Goal: Contribute content: Add original content to the website for others to see

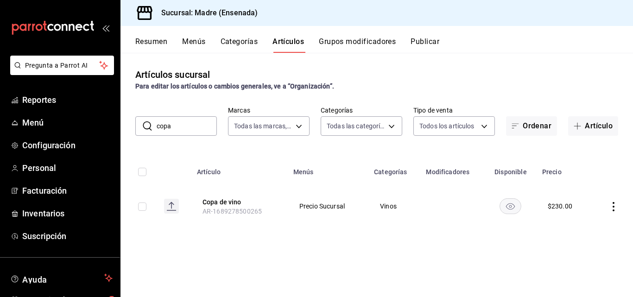
click at [184, 125] on input "copa" at bounding box center [187, 126] width 60 height 19
type input "c"
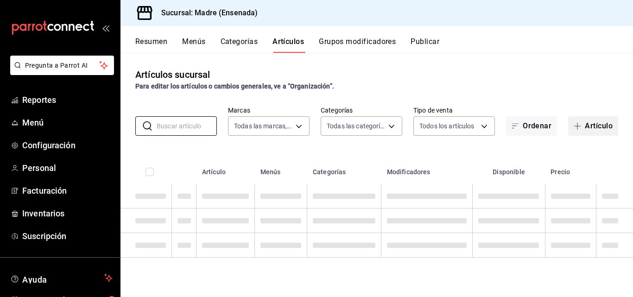
click at [601, 126] on button "Artículo" at bounding box center [593, 125] width 50 height 19
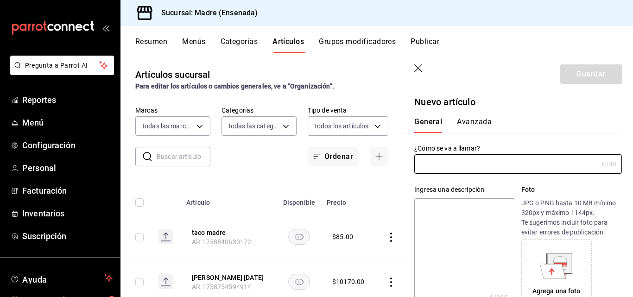
type input "AR-1759007649844"
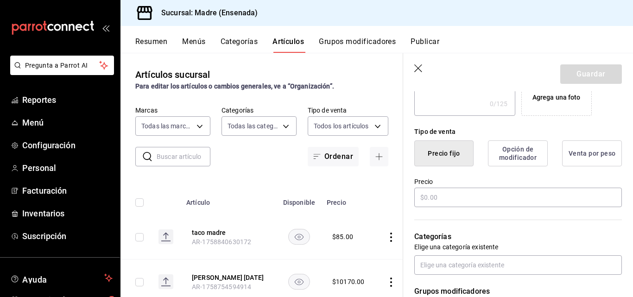
scroll to position [247, 0]
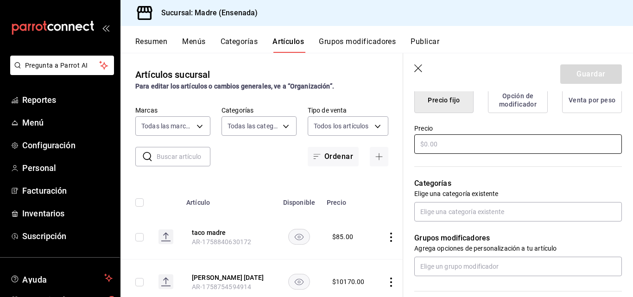
type input "gorditas de cangrejo"
click at [437, 148] on input "text" at bounding box center [518, 143] width 208 height 19
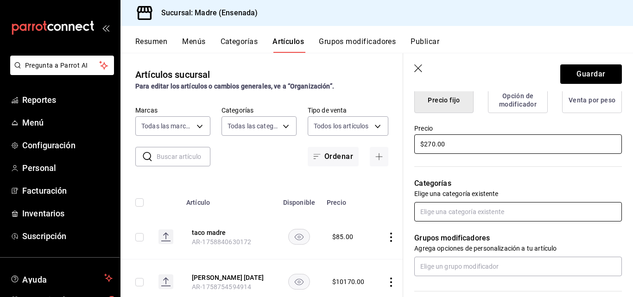
type input "$270.00"
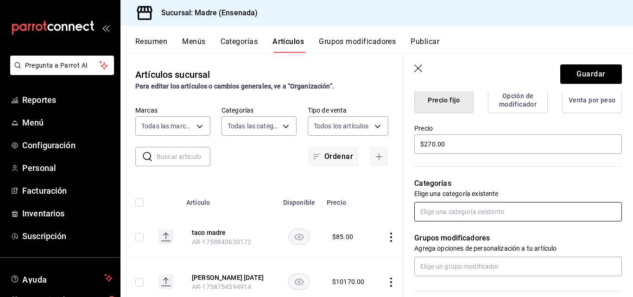
click at [481, 212] on input "text" at bounding box center [518, 211] width 208 height 19
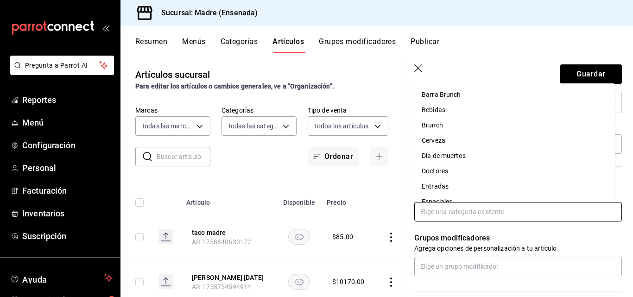
click at [441, 186] on li "Entradas" at bounding box center [514, 186] width 201 height 15
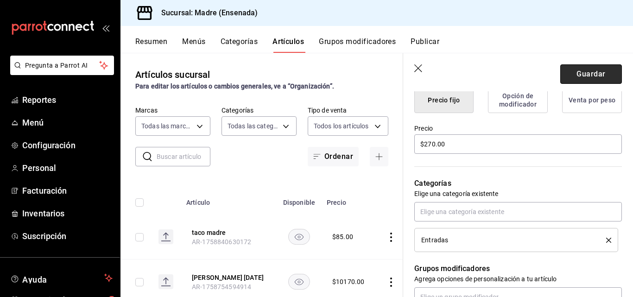
click at [573, 82] on button "Guardar" at bounding box center [591, 73] width 62 height 19
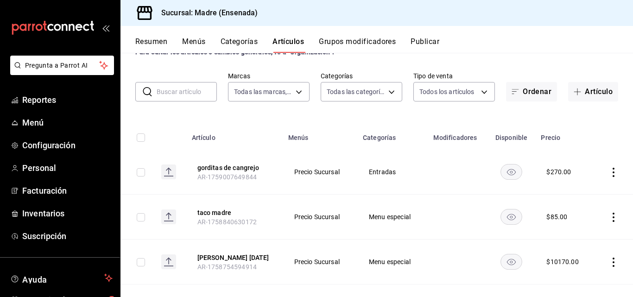
scroll to position [33, 0]
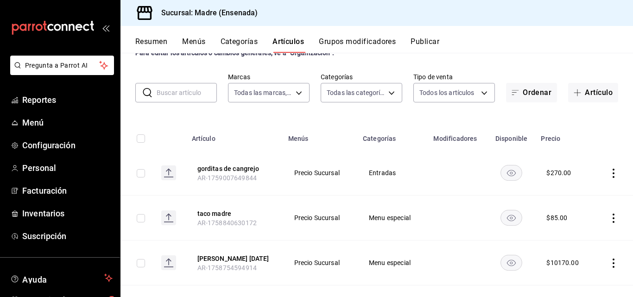
click at [165, 95] on input "text" at bounding box center [187, 92] width 60 height 19
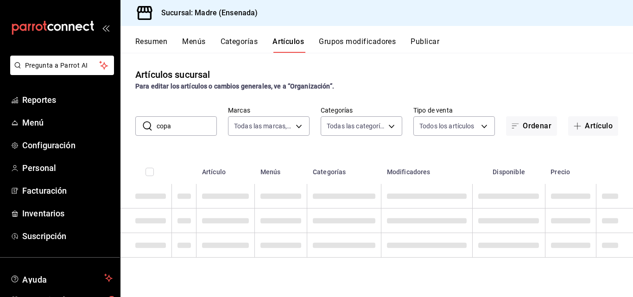
scroll to position [0, 0]
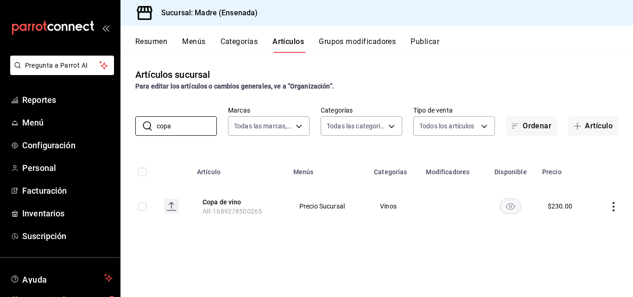
type input "copa"
